Goal: Transaction & Acquisition: Purchase product/service

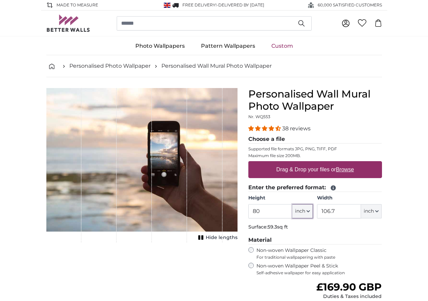
click at [305, 212] on span "inch" at bounding box center [300, 211] width 10 height 7
click at [343, 244] on link "Inches (inch)" at bounding box center [344, 241] width 60 height 12
click at [292, 213] on input "80" at bounding box center [270, 211] width 44 height 14
drag, startPoint x: 345, startPoint y: 211, endPoint x: 348, endPoint y: 207, distance: 4.6
click at [313, 207] on button "inch" at bounding box center [302, 211] width 21 height 14
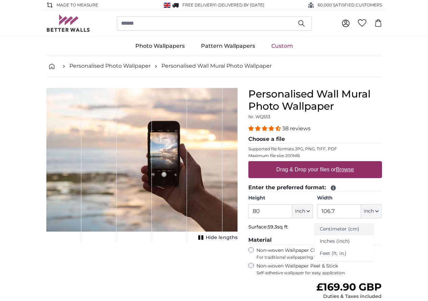
click at [341, 230] on link "Centimeter (cm)" at bounding box center [344, 229] width 60 height 12
type input "203.2"
type input "271.1"
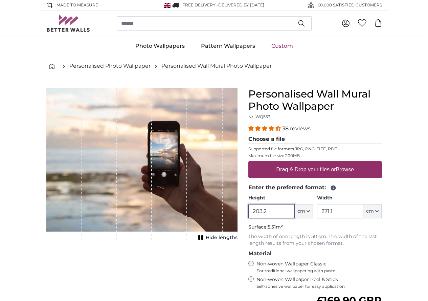
click at [295, 213] on input "203.2" at bounding box center [271, 211] width 46 height 14
type input "2"
type input "250"
click at [363, 215] on input "271.1" at bounding box center [340, 211] width 46 height 14
type input "2"
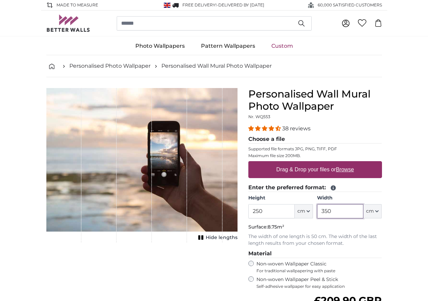
type input "350"
click at [354, 167] on u "Browse" at bounding box center [345, 169] width 18 height 6
click at [381, 163] on input "Drag & Drop your files or Browse" at bounding box center [315, 162] width 134 height 2
type input "**********"
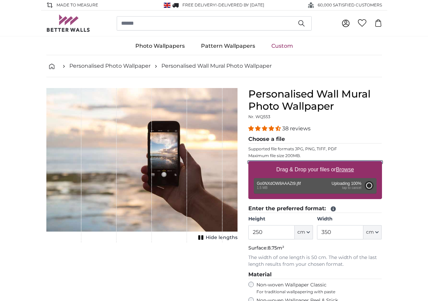
type input "175"
type input "262.5"
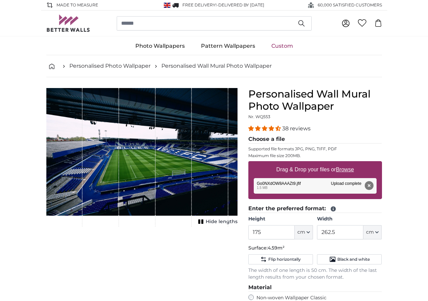
click at [144, 177] on div "1 of 1" at bounding box center [137, 157] width 37 height 138
click at [204, 83] on product-detail "Cancel Crop image Hide lengths Personalised Wall Mural Photo Wallpaper Nr. WQ55…" at bounding box center [214, 258] width 346 height 362
click at [295, 230] on input "175" at bounding box center [271, 232] width 46 height 14
type input "1"
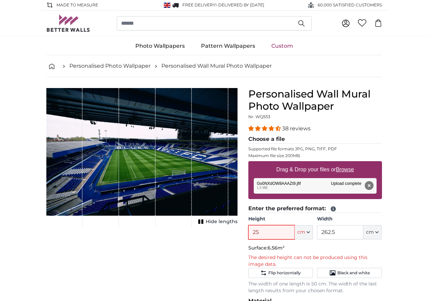
type input "2"
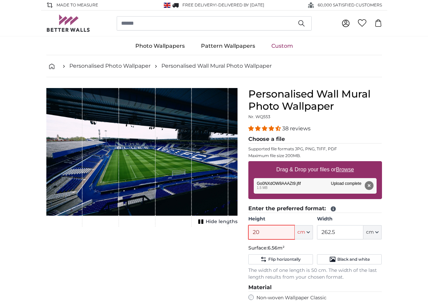
type input "200"
